Goal: Information Seeking & Learning: Learn about a topic

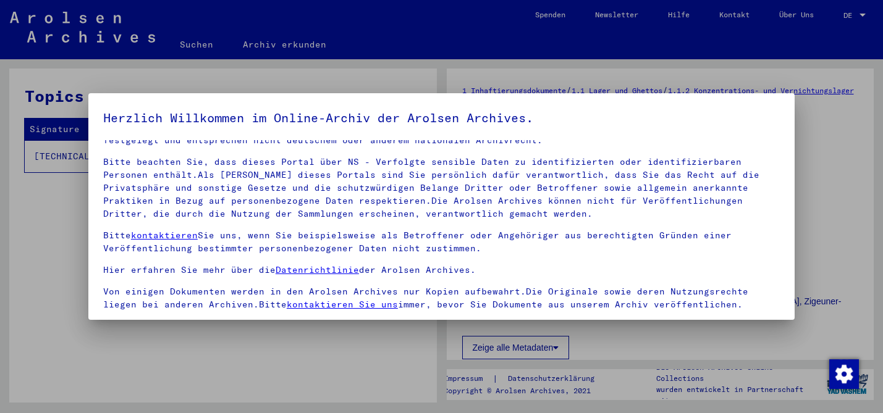
scroll to position [103, 0]
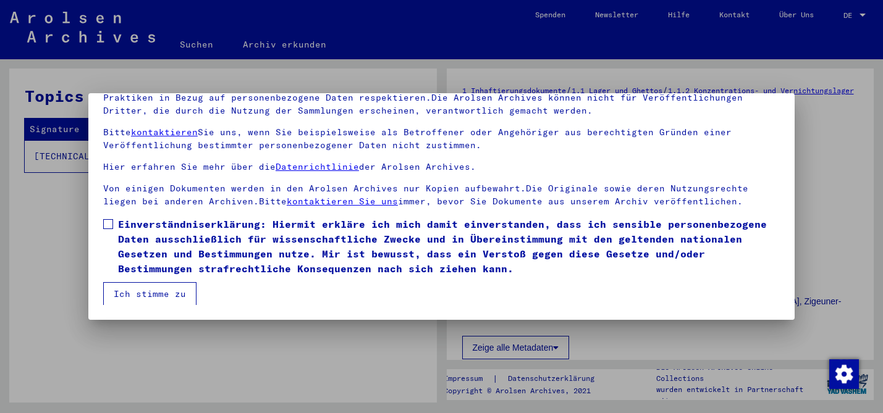
click at [116, 223] on label "Einverständniserklärung: Hiermit erkläre ich mich damit einverstanden, dass ich…" at bounding box center [441, 246] width 676 height 59
click at [138, 286] on button "Ich stimme zu" at bounding box center [149, 293] width 93 height 23
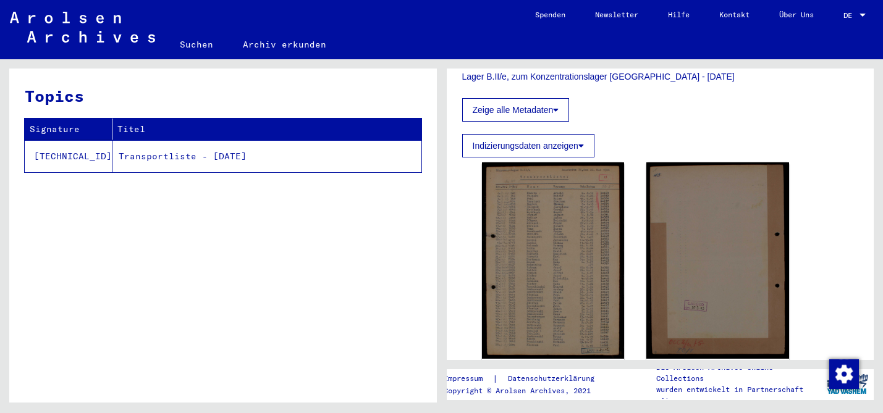
scroll to position [291, 0]
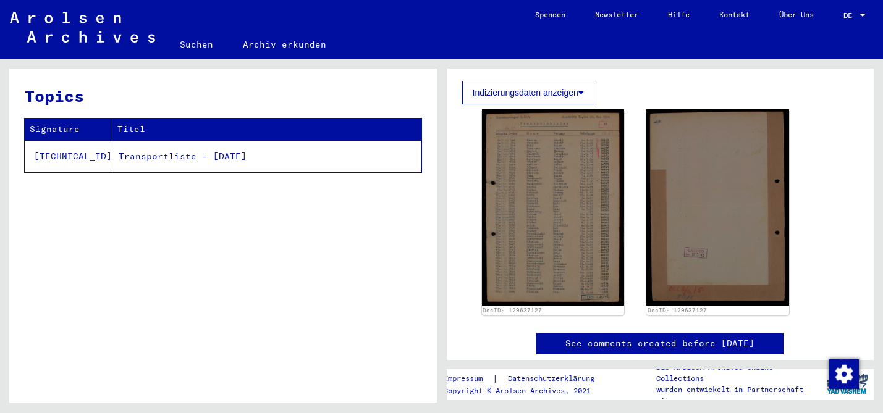
click at [194, 46] on link "Suchen" at bounding box center [196, 45] width 63 height 30
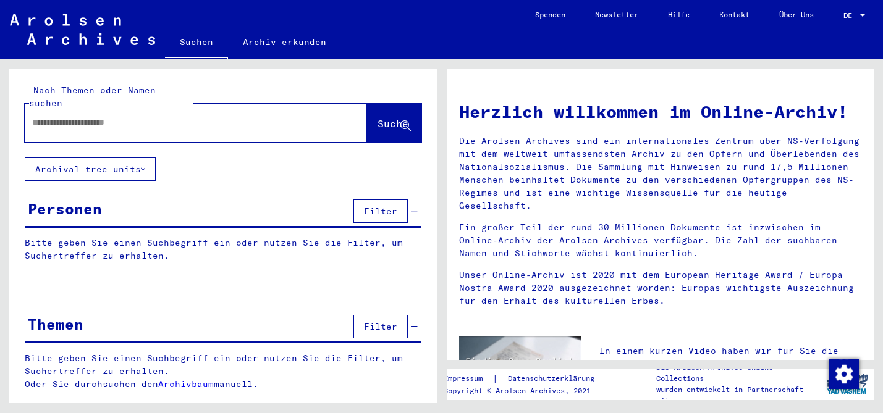
click at [175, 116] on input "text" at bounding box center [181, 122] width 298 height 13
type input "*"
type input "**********"
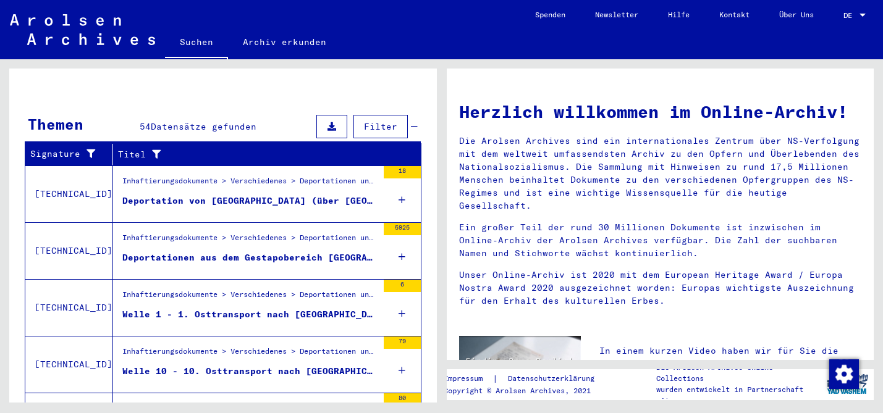
click at [246, 197] on figure "Deportation von [GEOGRAPHIC_DATA] (über [GEOGRAPHIC_DATA]) nach [GEOGRAPHIC_DAT…" at bounding box center [249, 204] width 255 height 19
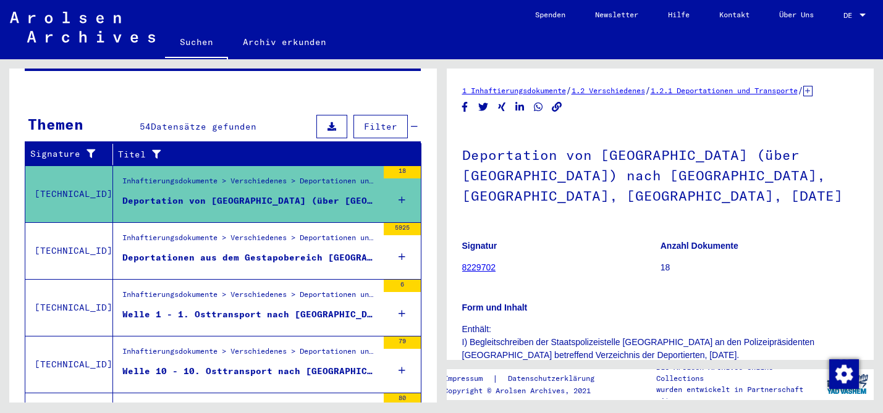
click at [282, 251] on div "Deportationen aus dem Gestapobereich [GEOGRAPHIC_DATA]" at bounding box center [249, 257] width 255 height 13
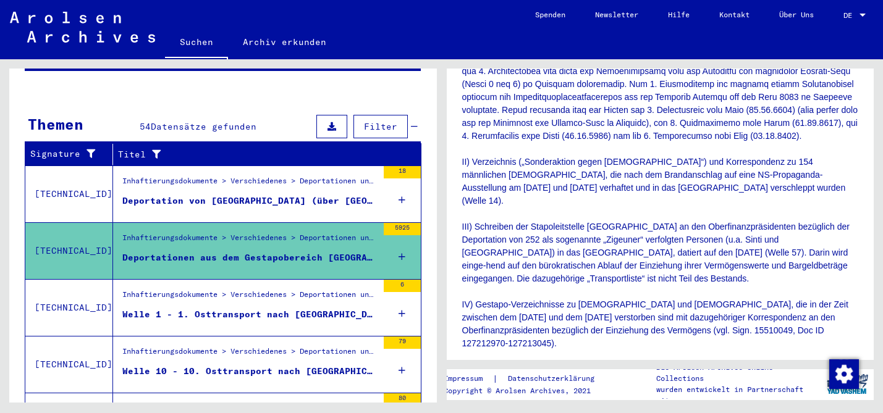
scroll to position [471, 0]
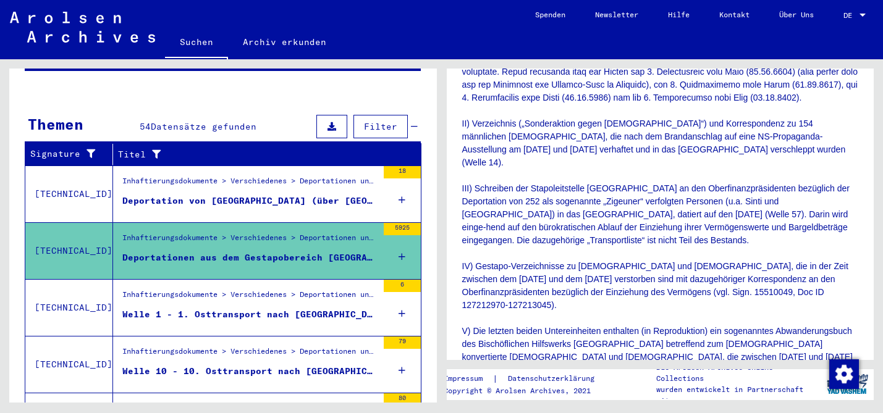
click at [247, 289] on div "Inhaftierungsdokumente > Verschiedenes > Deportationen und Transporte > Deporta…" at bounding box center [249, 297] width 255 height 17
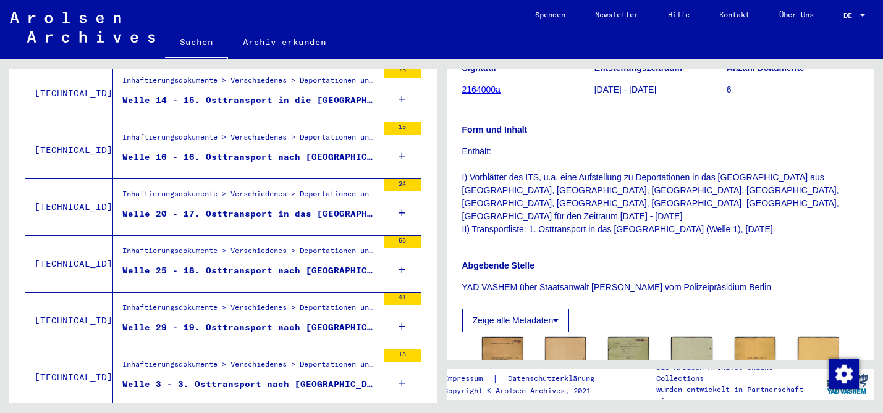
scroll to position [658, 0]
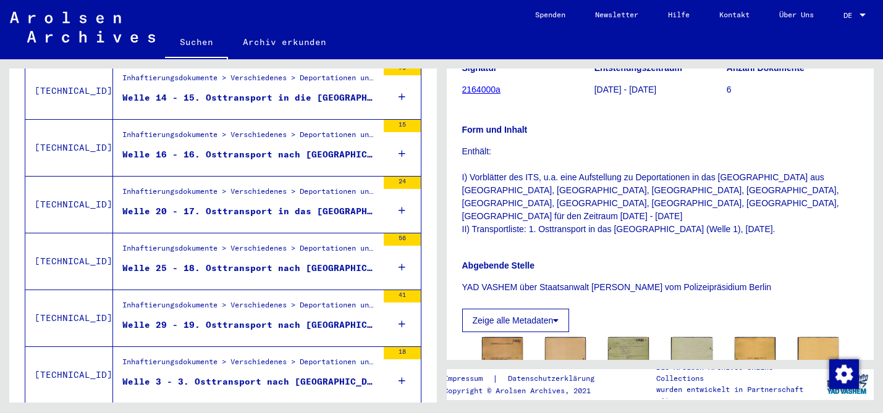
click at [297, 186] on div "Inhaftierungsdokumente > Verschiedenes > Deportationen und Transporte > Deporta…" at bounding box center [249, 194] width 255 height 17
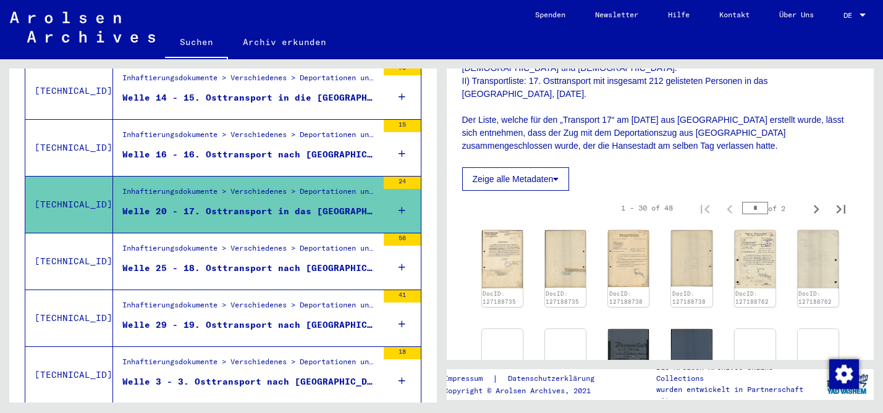
scroll to position [407, 0]
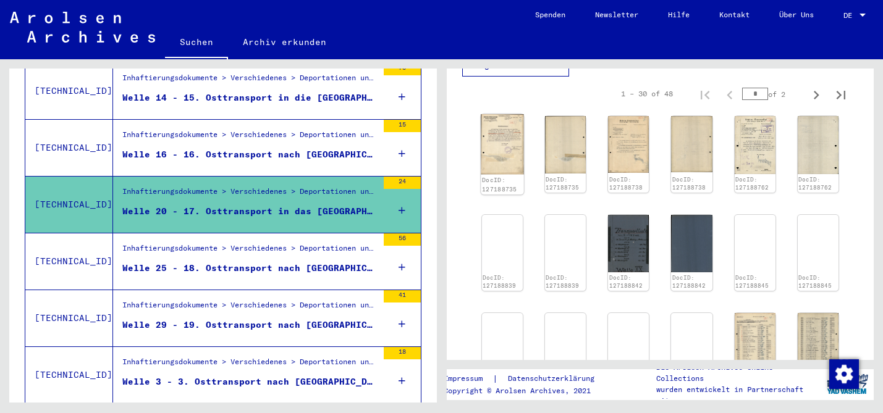
click at [499, 134] on img at bounding box center [502, 144] width 43 height 61
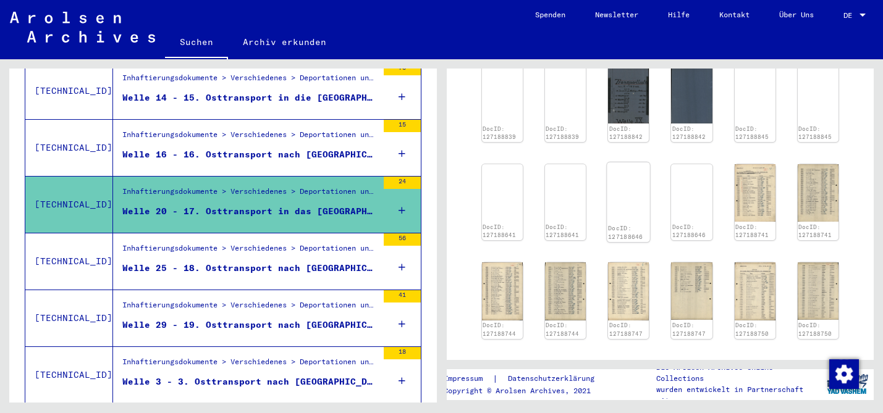
scroll to position [487, 0]
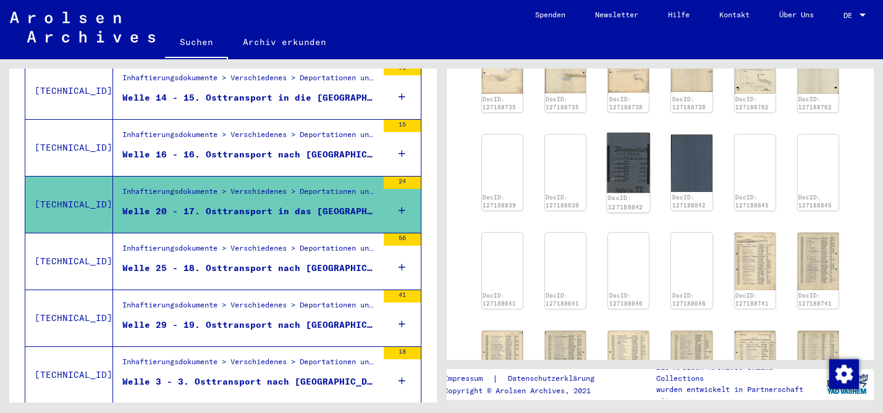
click at [632, 170] on img at bounding box center [628, 163] width 43 height 60
click at [573, 133] on img at bounding box center [565, 133] width 43 height 0
click at [513, 137] on img at bounding box center [502, 138] width 43 height 11
click at [744, 141] on div "DocID: 127188845" at bounding box center [754, 173] width 43 height 80
click at [756, 133] on img at bounding box center [754, 138] width 43 height 11
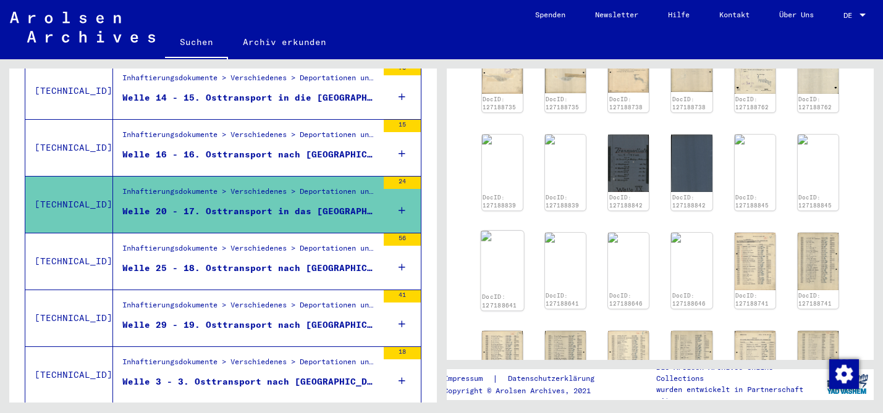
click at [505, 242] on img at bounding box center [502, 236] width 43 height 11
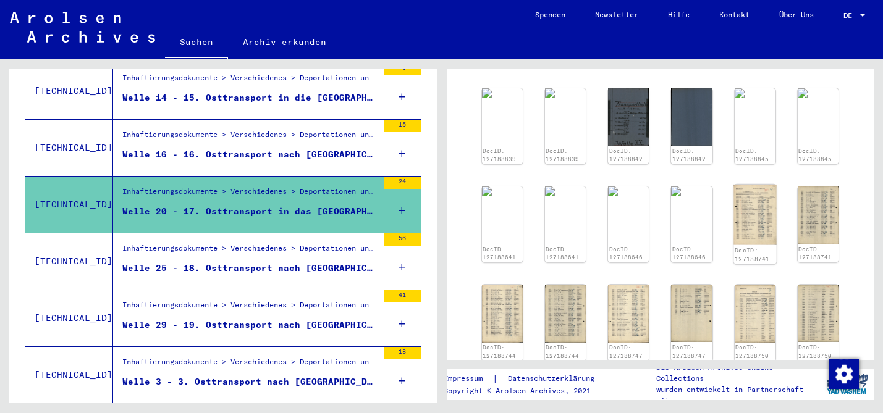
scroll to position [542, 0]
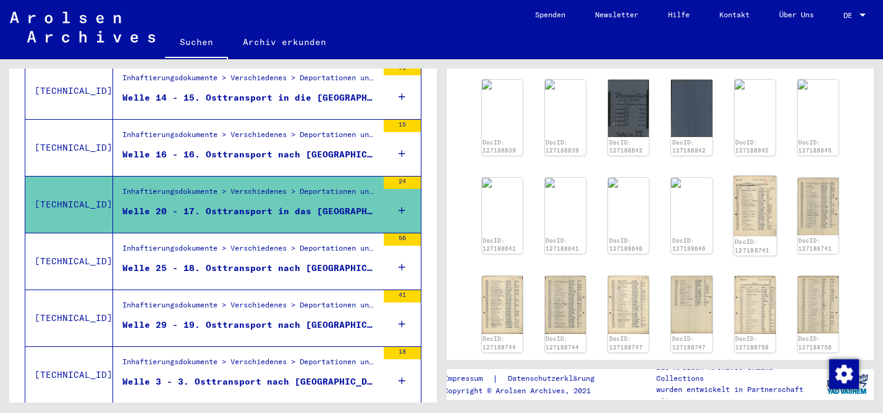
click at [747, 215] on img at bounding box center [754, 206] width 43 height 61
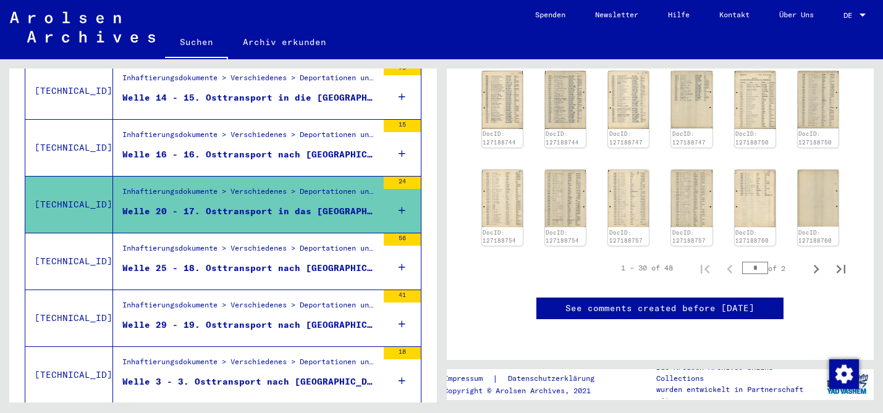
scroll to position [761, 0]
click at [814, 261] on icon "Next page" at bounding box center [815, 269] width 17 height 17
type input "*"
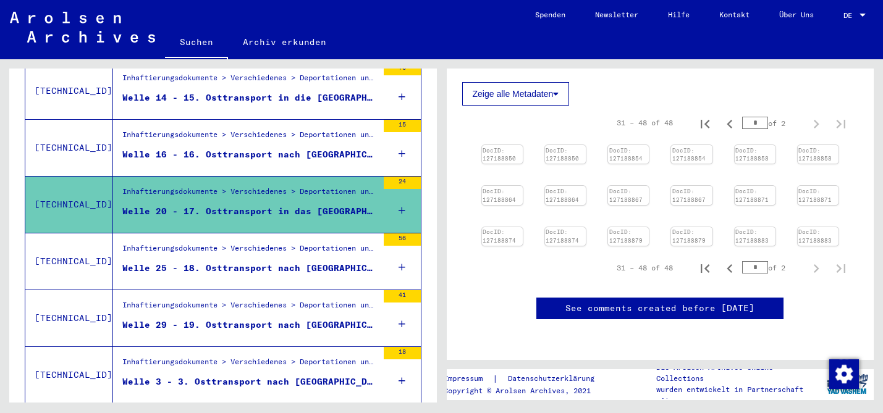
scroll to position [394, 0]
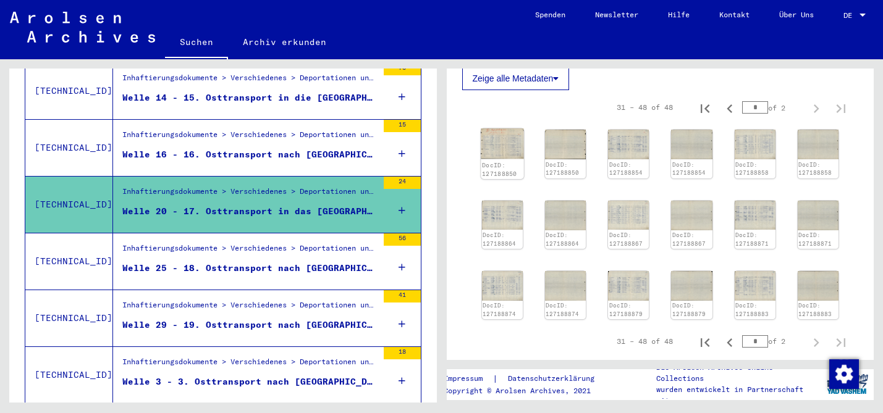
click at [499, 145] on img at bounding box center [502, 143] width 43 height 31
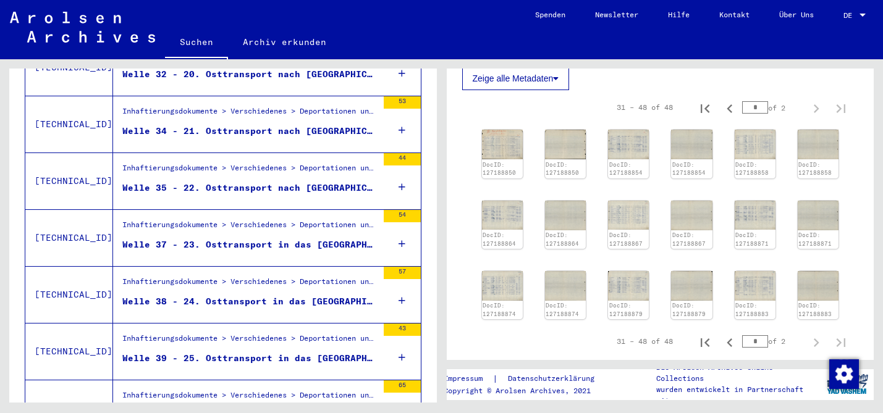
scroll to position [1024, 0]
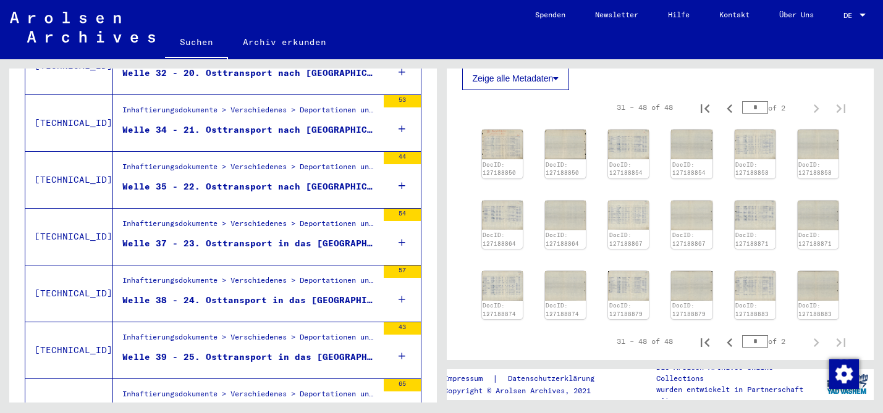
click at [272, 218] on div "Inhaftierungsdokumente > Verschiedenes > Deportationen und Transporte > Deporta…" at bounding box center [249, 226] width 255 height 17
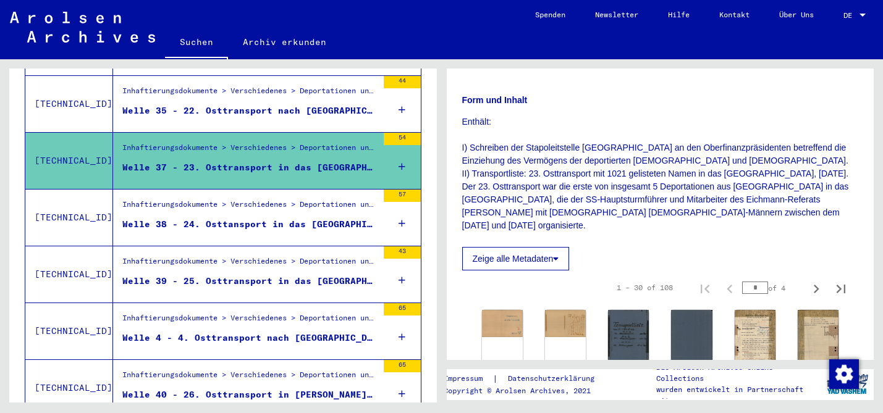
scroll to position [387, 0]
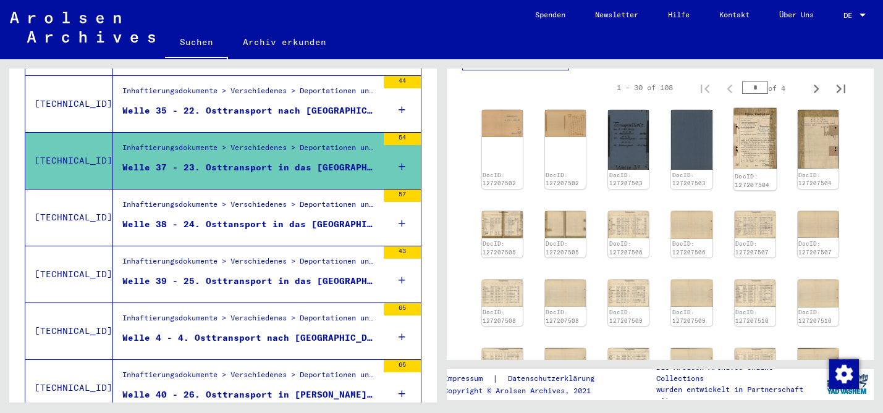
click at [767, 136] on img at bounding box center [754, 138] width 43 height 61
click at [615, 133] on img at bounding box center [628, 139] width 43 height 63
click at [504, 227] on img at bounding box center [502, 224] width 43 height 28
drag, startPoint x: 504, startPoint y: 227, endPoint x: 693, endPoint y: 5, distance: 291.5
click at [0, 0] on mat-sidenav-content "**********" at bounding box center [441, 206] width 883 height 413
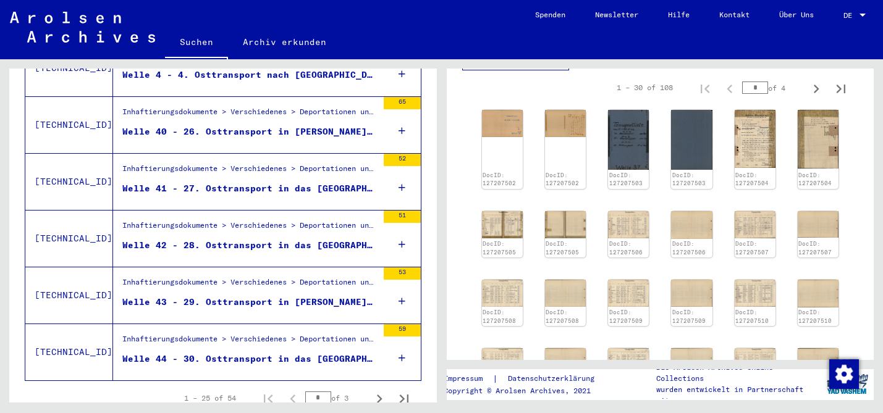
scroll to position [1399, 0]
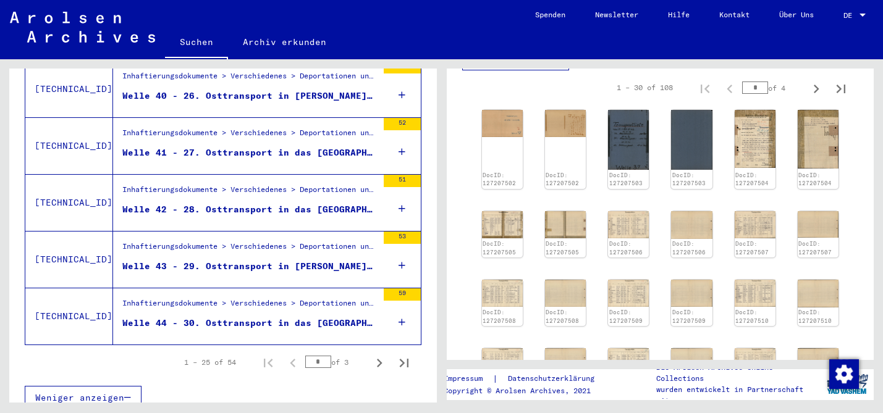
click at [318, 298] on div "Inhaftierungsdokumente > Verschiedenes > Deportationen und Transporte > Deporta…" at bounding box center [249, 306] width 255 height 17
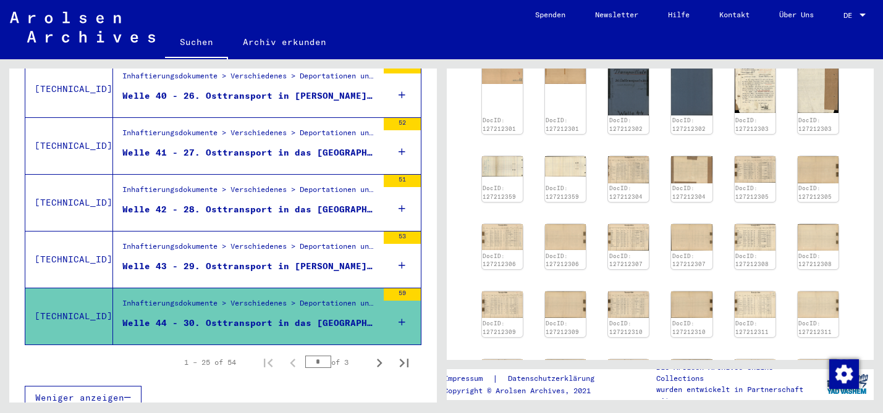
scroll to position [441, 0]
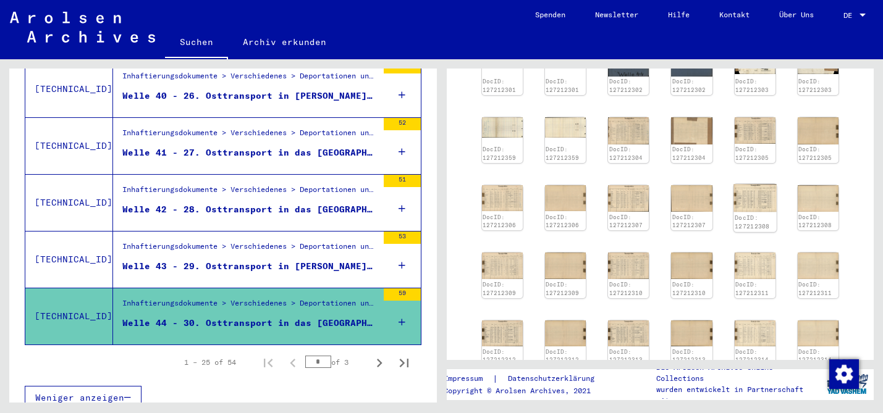
click at [749, 190] on img at bounding box center [754, 198] width 43 height 28
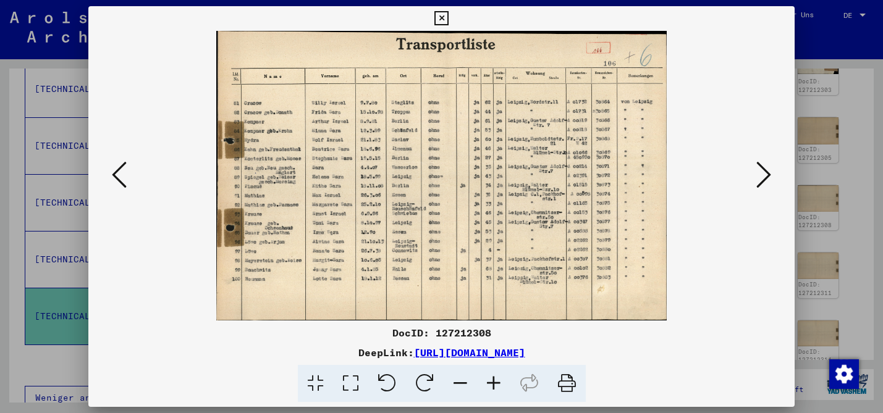
drag, startPoint x: 528, startPoint y: 162, endPoint x: 653, endPoint y: 3, distance: 201.9
click at [0, 0] on div "DocID: 127212308 DeepLink: [URL][DOMAIN_NAME]" at bounding box center [441, 206] width 883 height 413
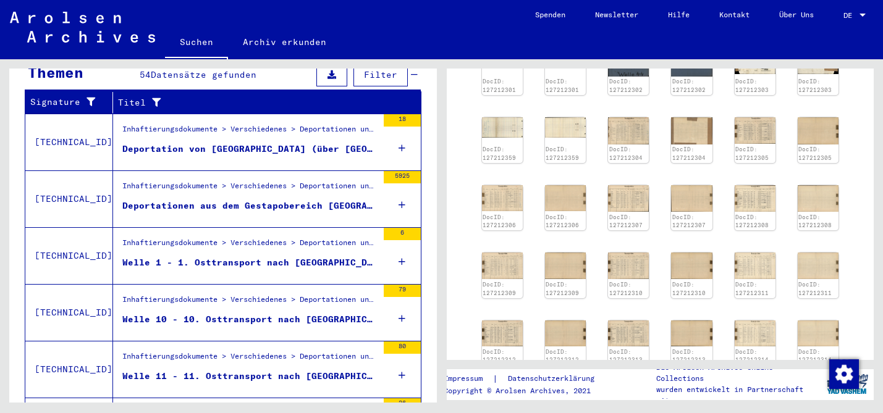
scroll to position [0, 0]
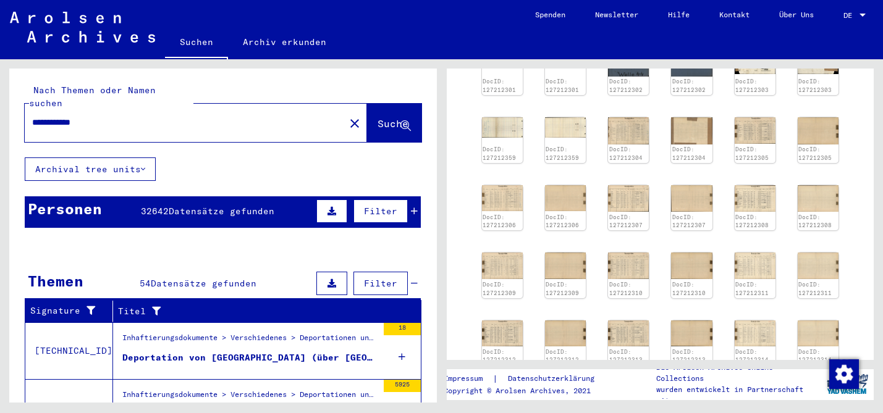
click at [153, 116] on input "**********" at bounding box center [184, 122] width 305 height 13
type input "*********"
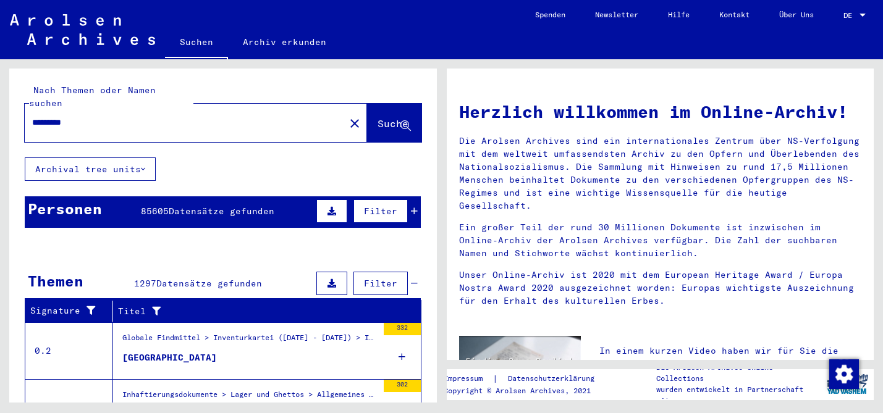
click at [245, 206] on span "Datensätze gefunden" at bounding box center [222, 211] width 106 height 11
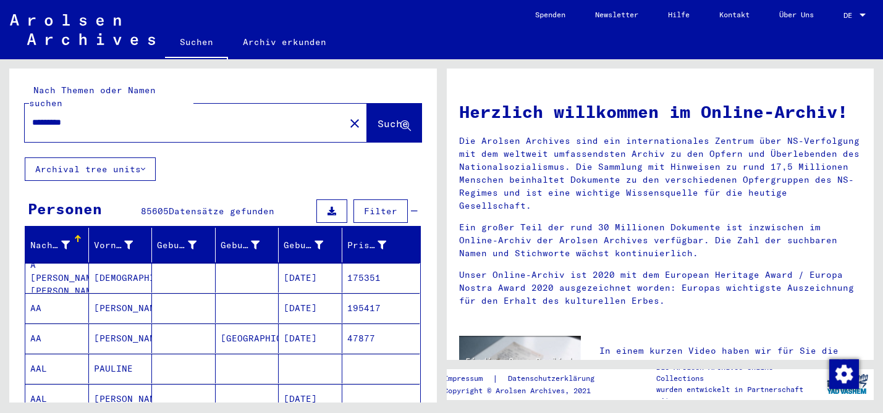
click at [219, 264] on mat-cell at bounding box center [248, 278] width 64 height 30
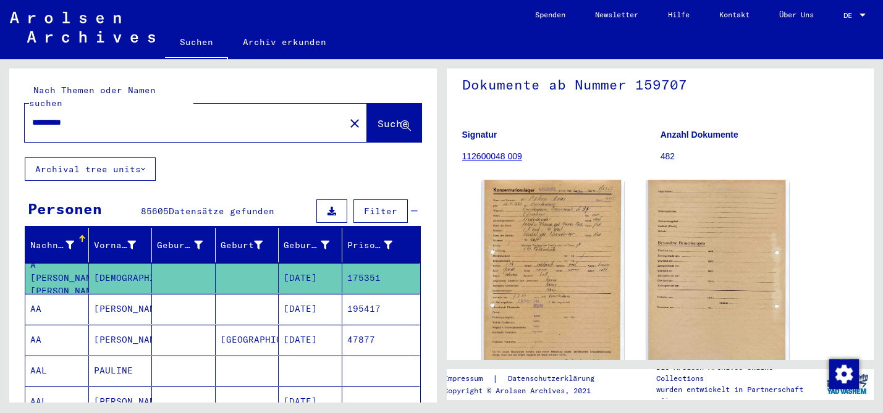
scroll to position [103, 0]
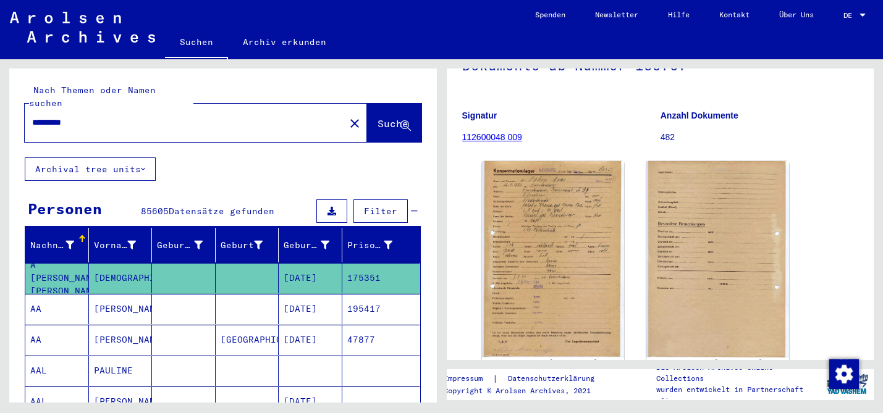
click at [563, 192] on img at bounding box center [553, 259] width 143 height 196
drag, startPoint x: 541, startPoint y: 209, endPoint x: 684, endPoint y: 24, distance: 234.7
click at [0, 0] on mat-sidenav-content "Suchen Archiv erkunden Detailfragen/-infos zu den Dokumenten? Stelle hier einen…" at bounding box center [441, 206] width 883 height 413
